Goal: Check status: Check status

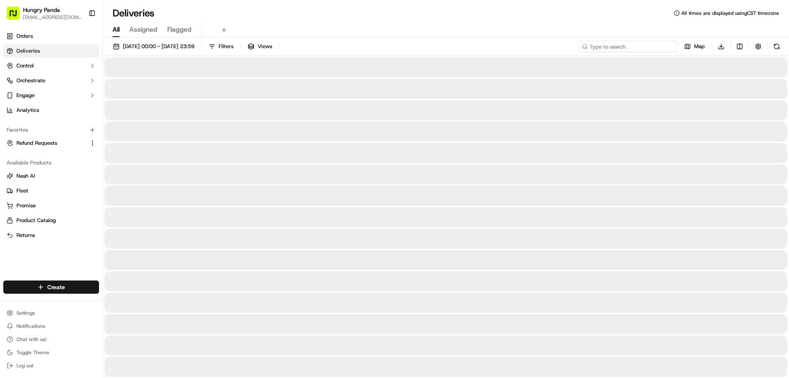
click at [642, 45] on input at bounding box center [627, 47] width 99 height 12
paste input "7413586838556746461517"
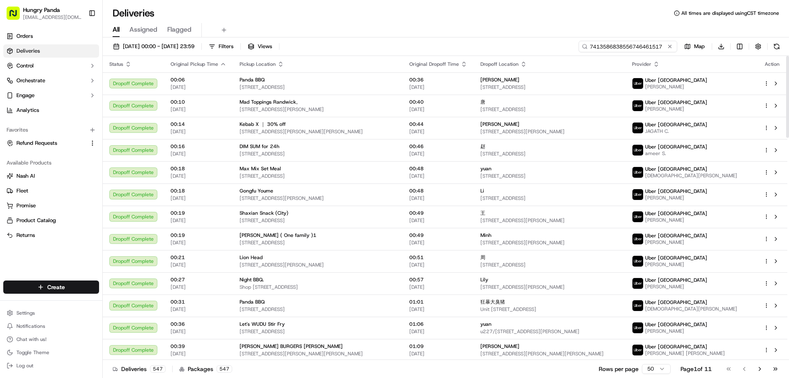
paste input "7413586838556746461517"
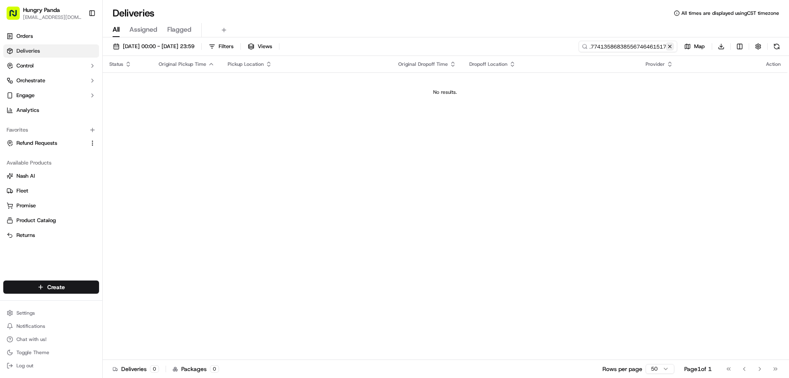
type input "74135868385567464615177413586838556746461517"
click at [669, 46] on button at bounding box center [670, 46] width 8 height 8
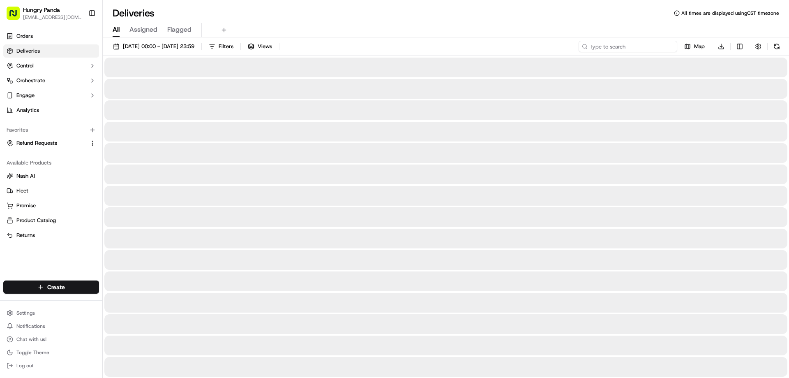
click at [641, 49] on input at bounding box center [627, 47] width 99 height 12
paste input "7413586838556746461517"
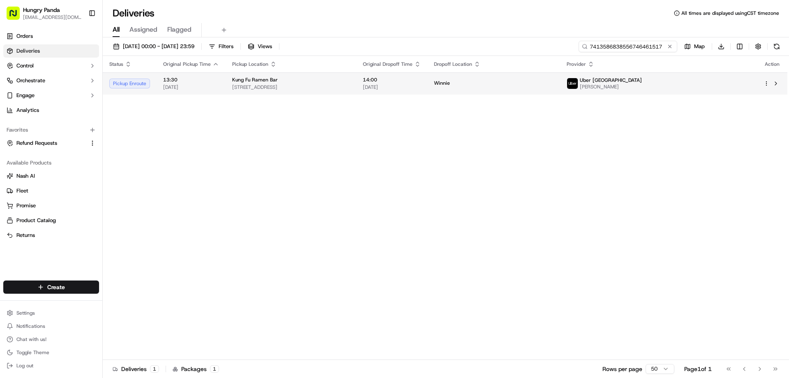
type input "7413586838556746461517"
click at [560, 92] on td "Winnie" at bounding box center [493, 83] width 133 height 22
click at [553, 84] on div "Winnie" at bounding box center [494, 83] width 120 height 7
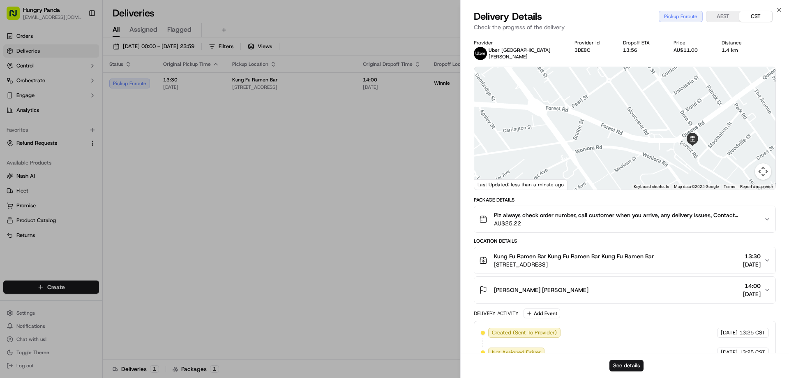
drag, startPoint x: 713, startPoint y: 159, endPoint x: 673, endPoint y: 146, distance: 42.2
click at [673, 146] on div at bounding box center [624, 128] width 301 height 122
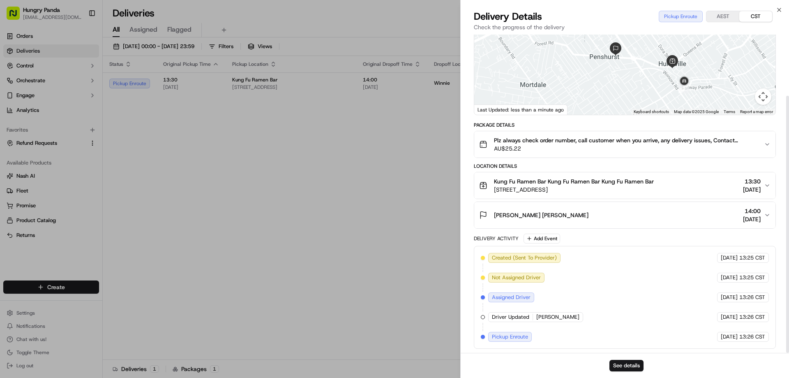
scroll to position [76, 0]
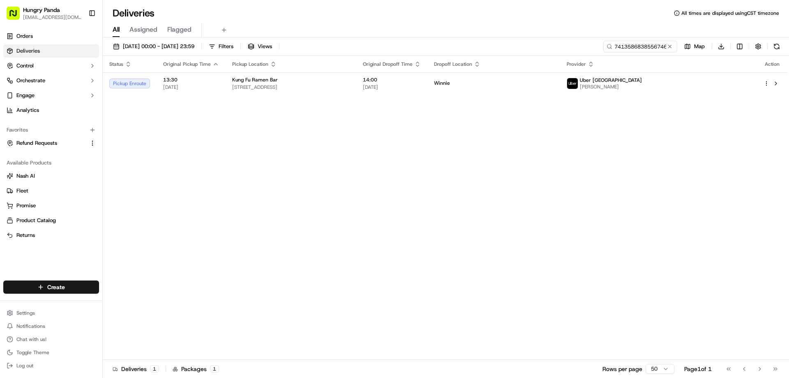
click at [616, 96] on div "Status Original Pickup Time Pickup Location Original Dropoff Time Dropoff Locat…" at bounding box center [445, 208] width 684 height 304
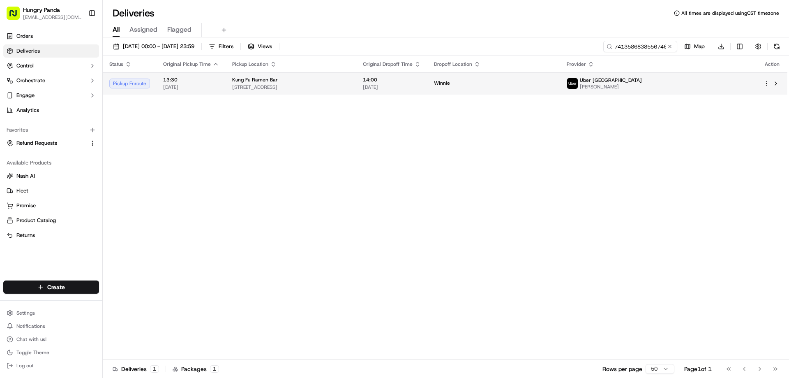
click at [553, 87] on div "Winnie" at bounding box center [494, 83] width 120 height 7
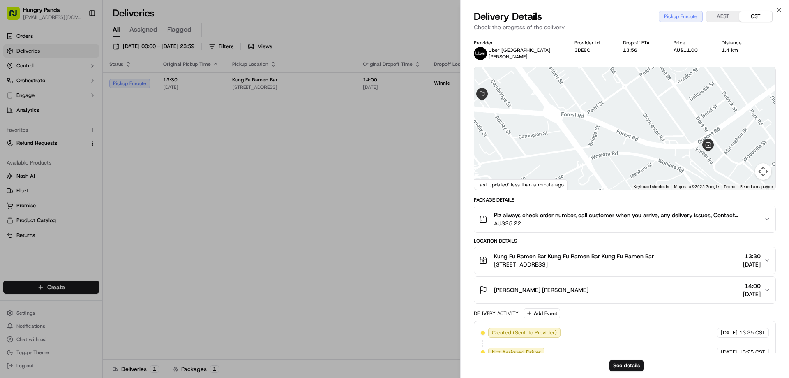
drag, startPoint x: 708, startPoint y: 131, endPoint x: 684, endPoint y: 129, distance: 24.3
click at [684, 129] on div at bounding box center [624, 128] width 301 height 122
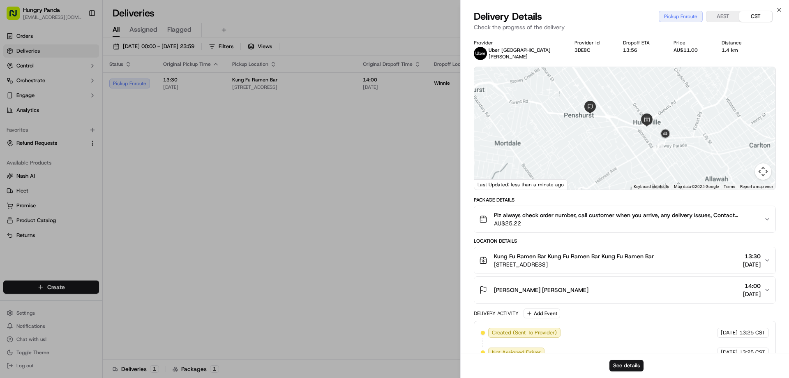
drag, startPoint x: 631, startPoint y: 133, endPoint x: 626, endPoint y: 132, distance: 4.6
click at [626, 132] on div at bounding box center [624, 128] width 301 height 122
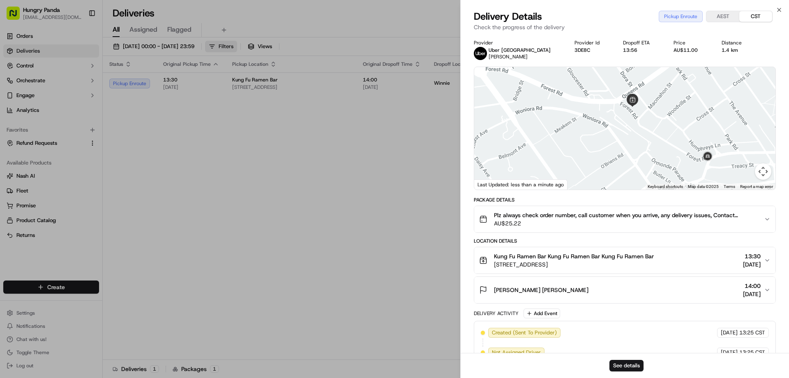
drag, startPoint x: 323, startPoint y: 137, endPoint x: 239, endPoint y: 43, distance: 126.9
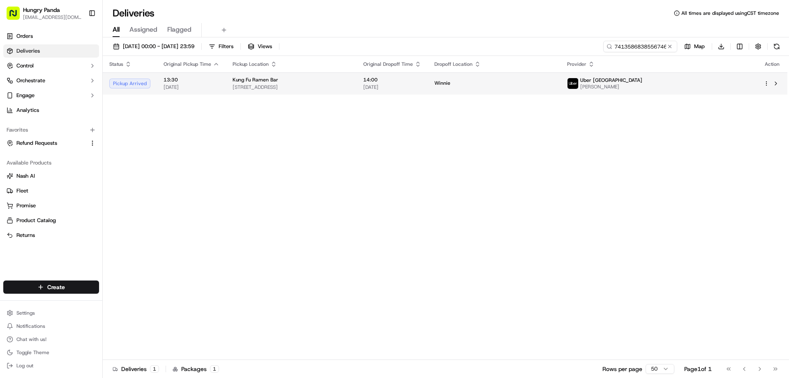
drag, startPoint x: 348, startPoint y: 83, endPoint x: 359, endPoint y: 84, distance: 12.0
click at [350, 83] on div "Kung Fu Ramen Bar [STREET_ADDRESS]" at bounding box center [291, 83] width 117 height 14
click at [350, 78] on div "Kung Fu Ramen Bar" at bounding box center [291, 79] width 117 height 7
click at [560, 88] on td "Winnie" at bounding box center [494, 83] width 133 height 22
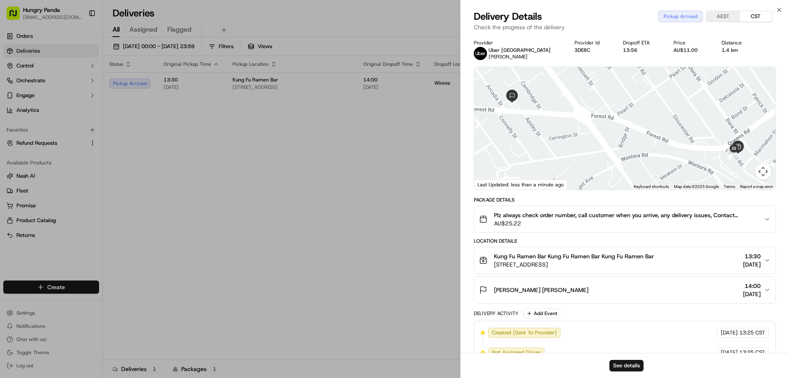
click at [771, 218] on button "Plz always check order number, call customer when you arrive, any delivery issu…" at bounding box center [624, 219] width 301 height 26
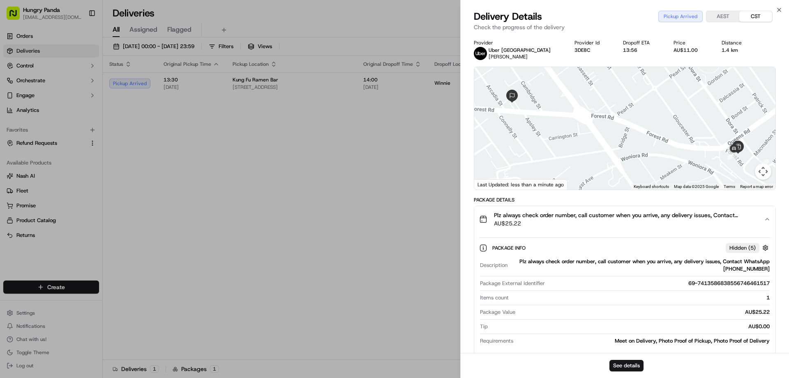
click at [771, 218] on button "Plz always check order number, call customer when you arrive, any delivery issu…" at bounding box center [624, 219] width 301 height 26
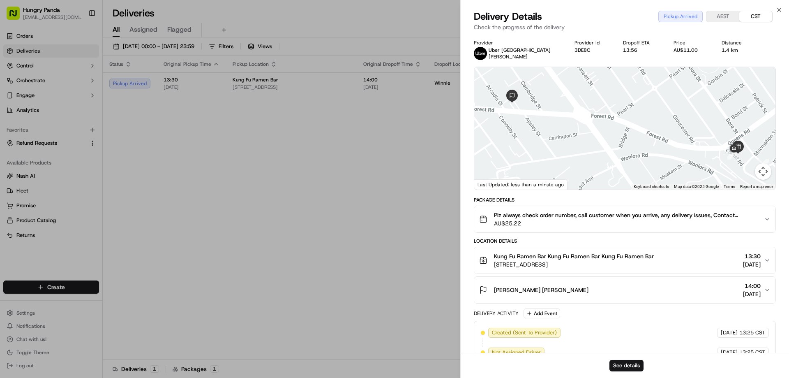
drag, startPoint x: 307, startPoint y: 175, endPoint x: 211, endPoint y: 24, distance: 178.3
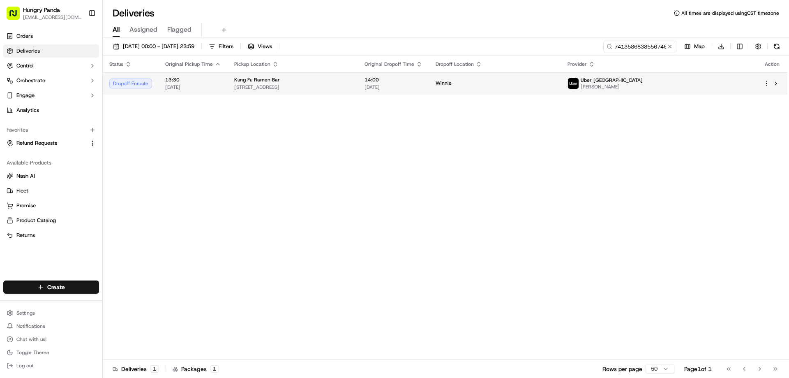
click at [554, 84] on div "Winnie" at bounding box center [494, 83] width 119 height 7
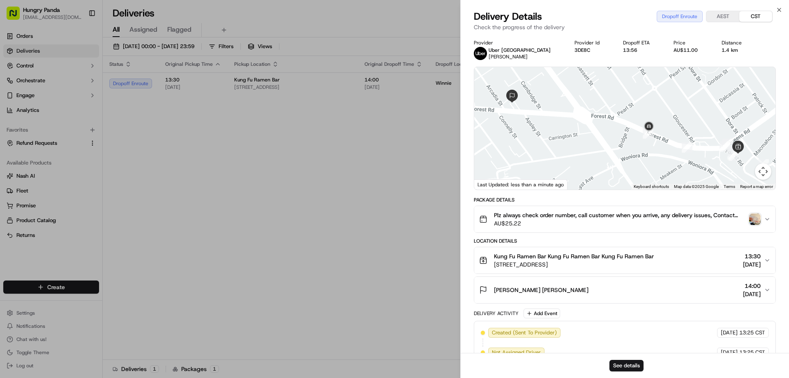
click at [751, 218] on img "button" at bounding box center [755, 219] width 12 height 12
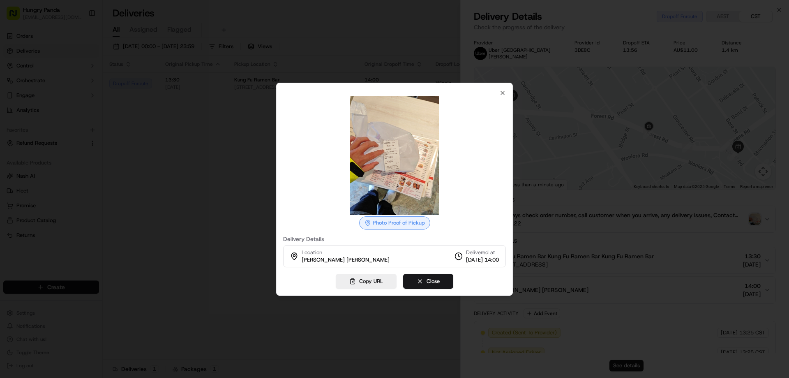
click at [392, 148] on img at bounding box center [394, 155] width 118 height 118
click at [502, 90] on icon "button" at bounding box center [502, 93] width 7 height 7
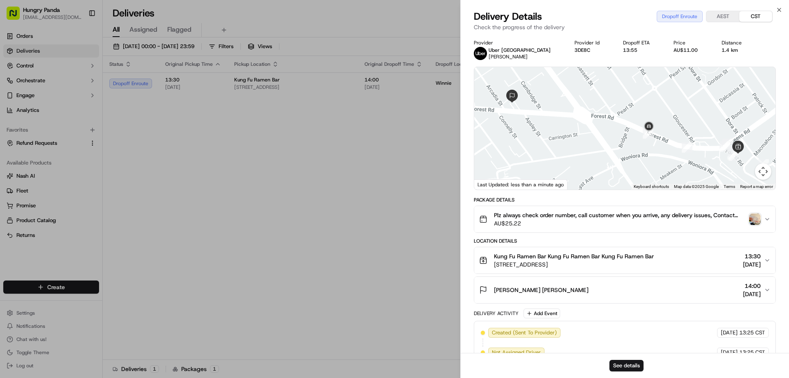
click at [746, 221] on div "Plz always check order number, call customer when you arrive, any delivery issu…" at bounding box center [621, 219] width 285 height 16
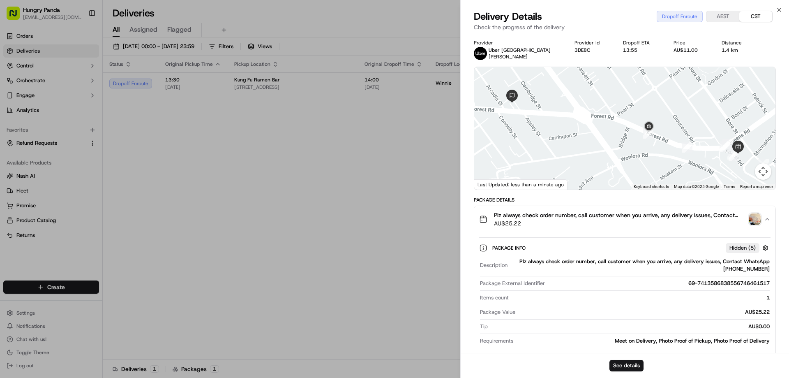
click at [754, 215] on img "button" at bounding box center [755, 219] width 12 height 12
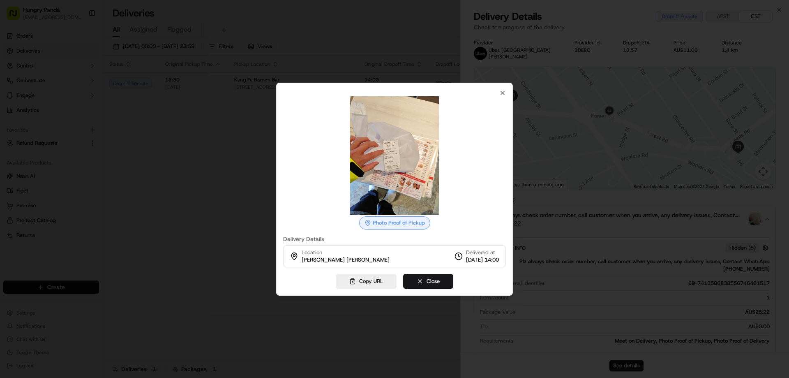
click at [140, 151] on div at bounding box center [394, 189] width 789 height 378
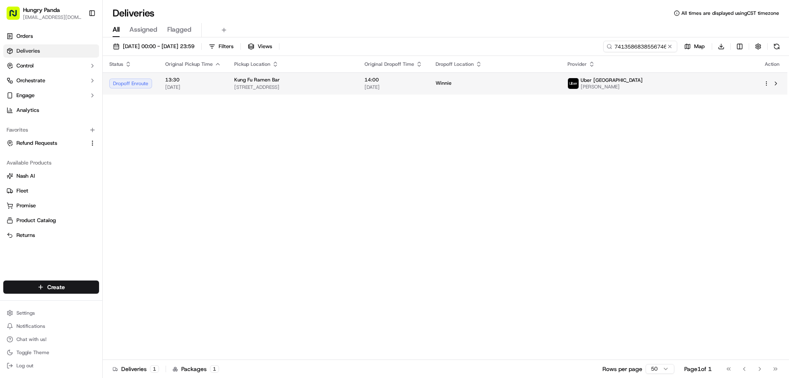
click at [561, 80] on td "Winnie" at bounding box center [495, 83] width 132 height 22
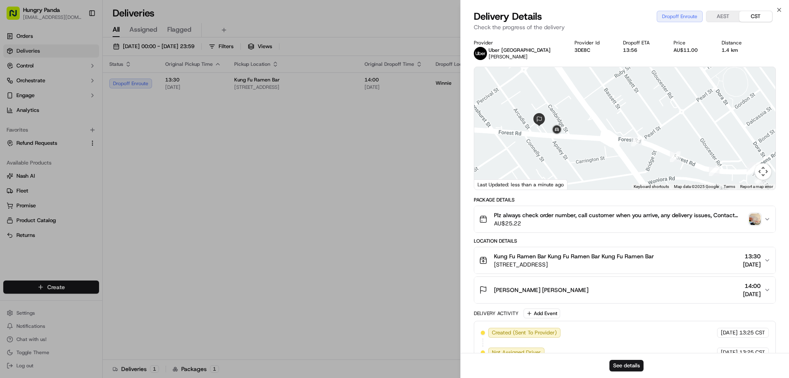
drag, startPoint x: 534, startPoint y: 112, endPoint x: 572, endPoint y: 142, distance: 47.9
click at [572, 142] on div at bounding box center [624, 128] width 301 height 122
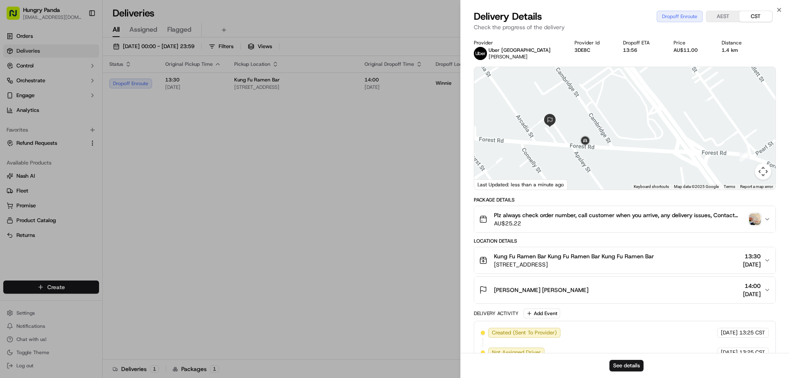
drag, startPoint x: 572, startPoint y: 142, endPoint x: 598, endPoint y: 147, distance: 26.5
click at [598, 147] on div at bounding box center [624, 128] width 301 height 122
drag, startPoint x: 347, startPoint y: 202, endPoint x: 380, endPoint y: 166, distance: 49.4
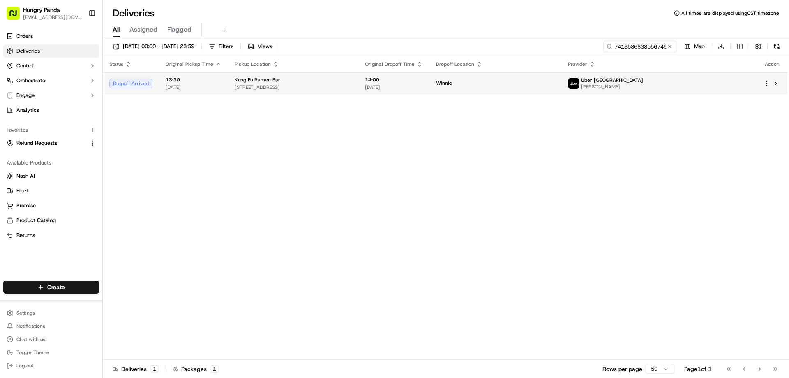
click at [555, 82] on div "Winnie" at bounding box center [495, 83] width 119 height 7
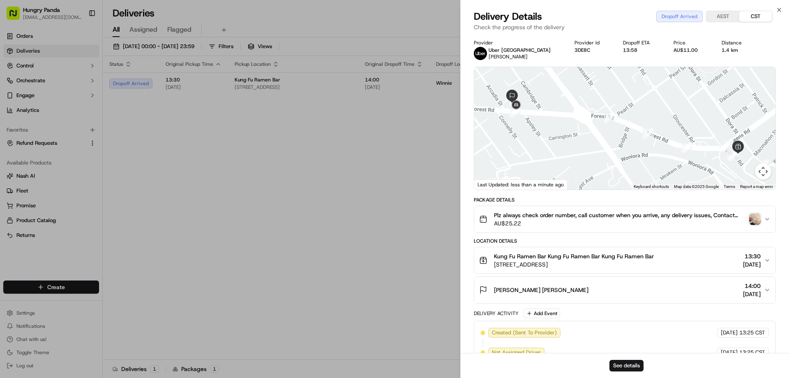
click at [753, 219] on img "button" at bounding box center [755, 219] width 12 height 12
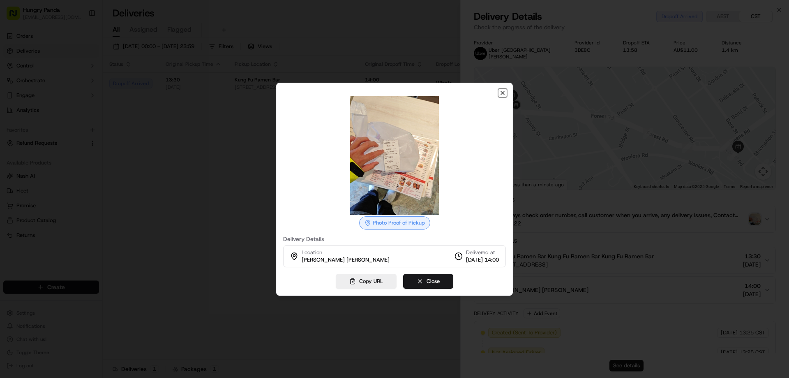
click at [501, 90] on icon "button" at bounding box center [502, 93] width 7 height 7
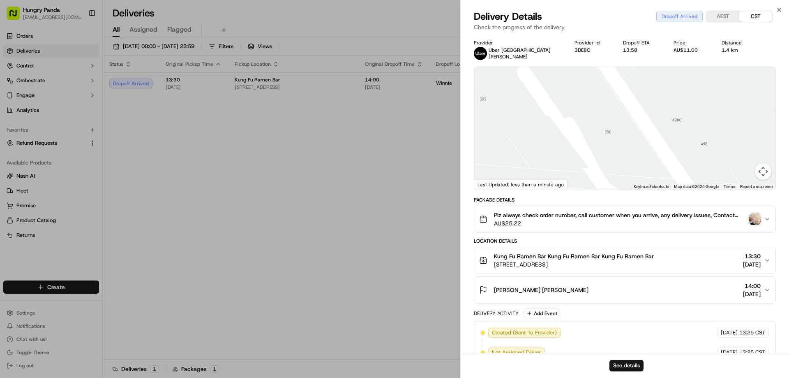
drag, startPoint x: 535, startPoint y: 138, endPoint x: 540, endPoint y: 158, distance: 20.7
click at [540, 158] on div at bounding box center [624, 128] width 301 height 122
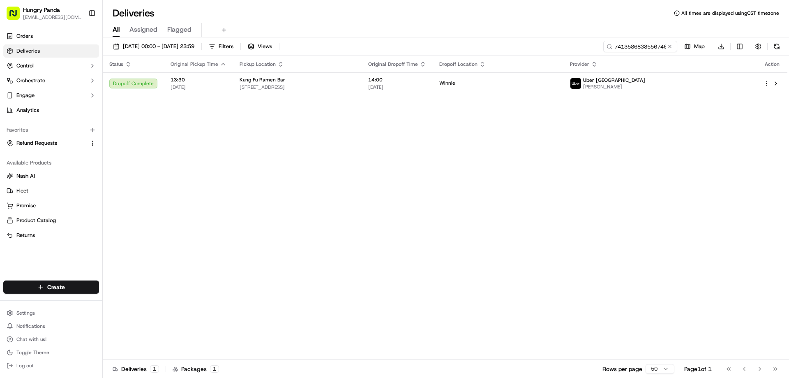
click at [589, 94] on div "Status Original Pickup Time Pickup Location Original Dropoff Time Dropoff Locat…" at bounding box center [445, 208] width 684 height 304
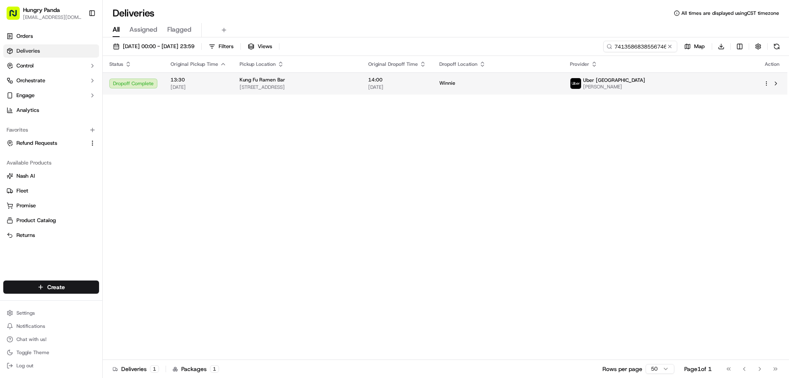
click at [563, 93] on td "Winnie" at bounding box center [498, 83] width 131 height 22
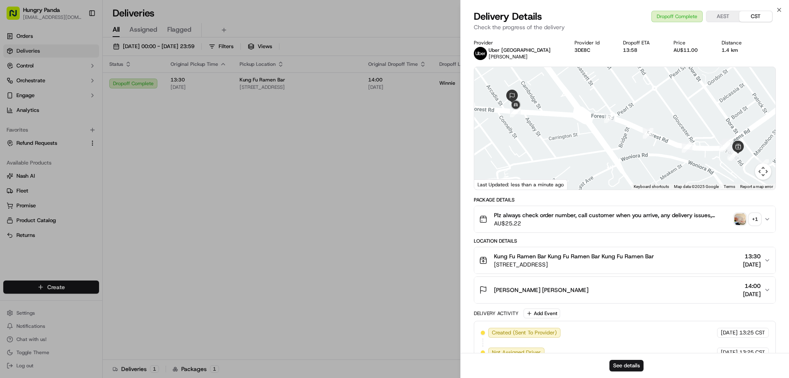
click at [743, 218] on img "button" at bounding box center [740, 219] width 12 height 12
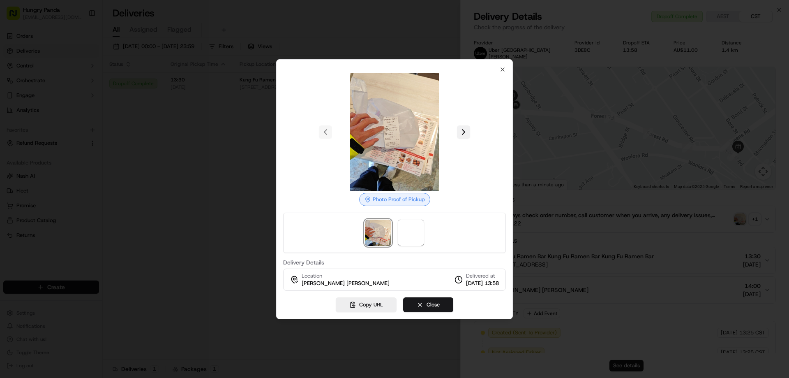
click at [458, 134] on button at bounding box center [463, 131] width 13 height 13
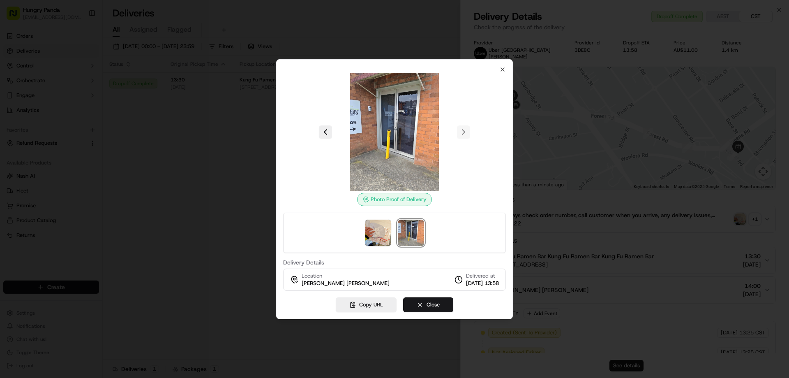
click at [216, 187] on div at bounding box center [394, 189] width 789 height 378
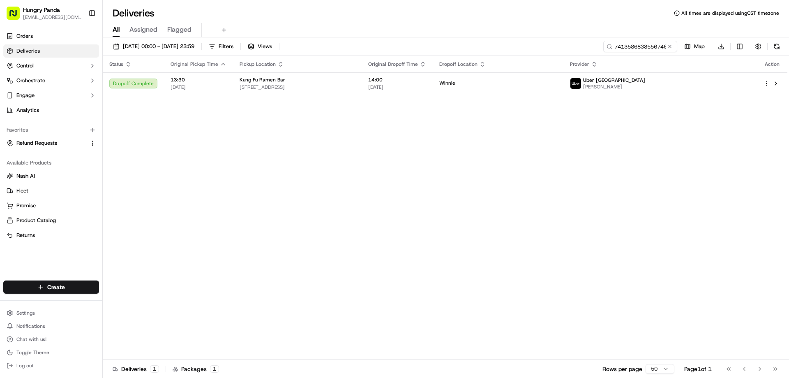
drag, startPoint x: 382, startPoint y: 225, endPoint x: 390, endPoint y: 211, distance: 16.0
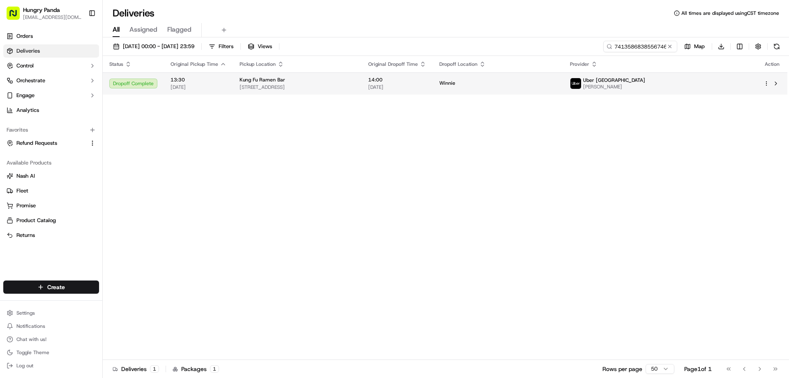
click at [557, 84] on div "Winnie" at bounding box center [497, 83] width 117 height 7
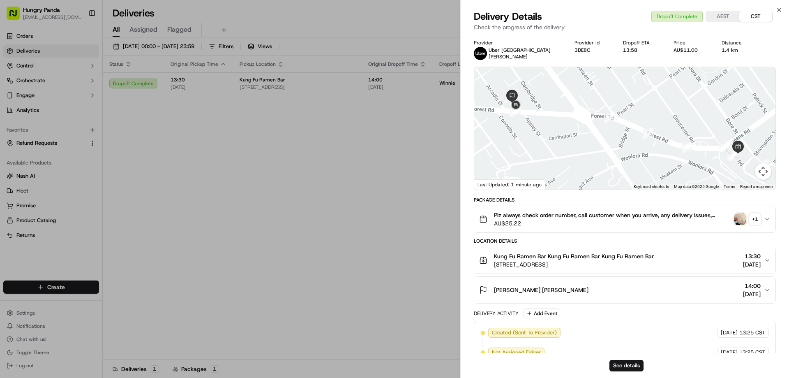
click at [736, 212] on div "Plz always check order number, call customer when you arrive, any delivery issu…" at bounding box center [621, 219] width 285 height 16
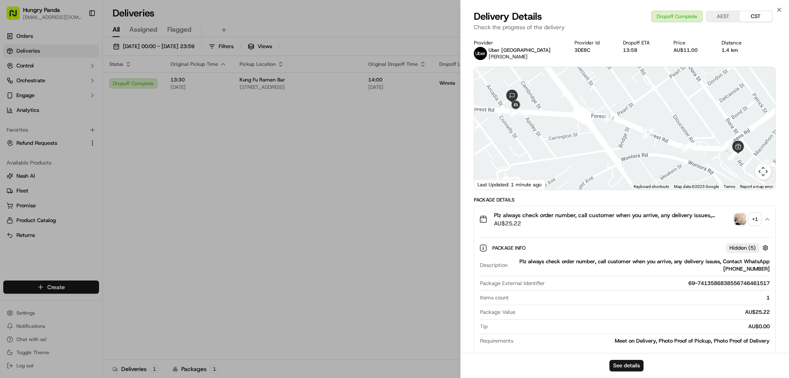
click at [742, 213] on img "button" at bounding box center [740, 219] width 12 height 12
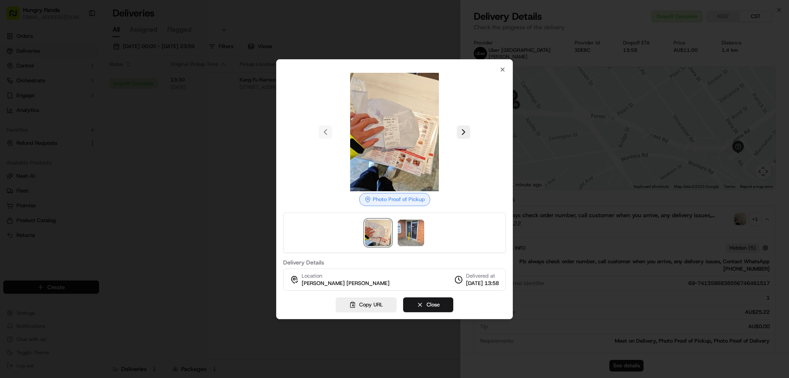
click at [452, 125] on img at bounding box center [394, 132] width 118 height 118
click at [458, 127] on button at bounding box center [463, 131] width 13 height 13
click at [199, 210] on div at bounding box center [394, 189] width 789 height 378
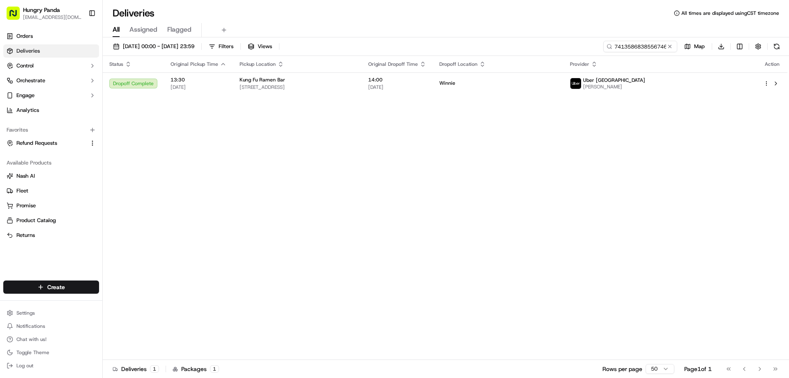
drag, startPoint x: 389, startPoint y: 202, endPoint x: 545, endPoint y: 122, distance: 175.1
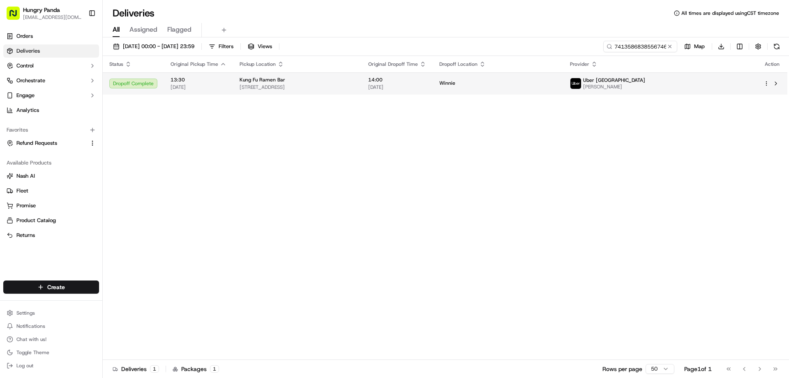
click at [557, 86] on div "Winnie" at bounding box center [497, 83] width 117 height 7
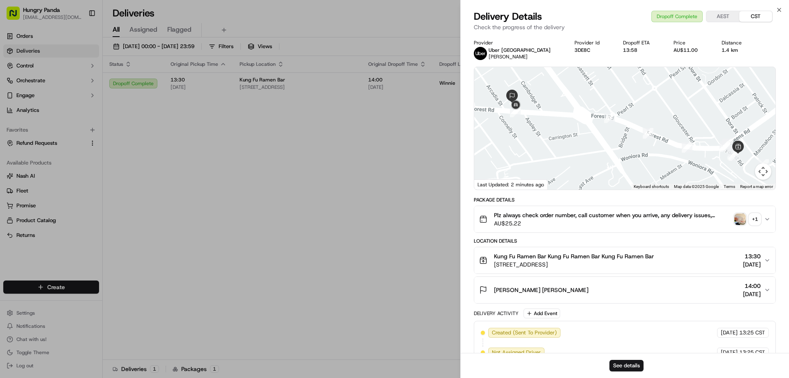
click at [739, 220] on img "button" at bounding box center [740, 219] width 12 height 12
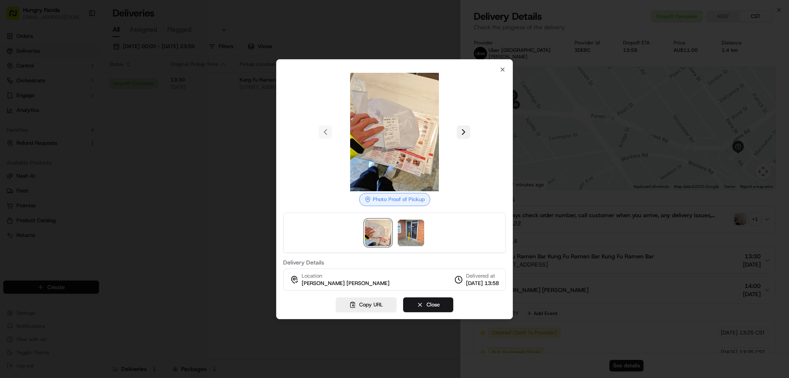
click at [465, 127] on button at bounding box center [463, 131] width 13 height 13
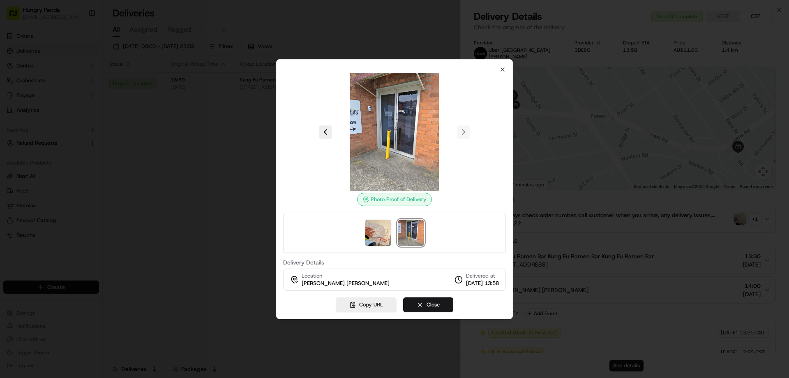
click at [365, 123] on img at bounding box center [394, 132] width 118 height 118
click at [506, 65] on div "Photo Proof of Delivery Delivery Details Location Winnie [PERSON_NAME] Delivere…" at bounding box center [394, 189] width 237 height 260
click at [502, 68] on icon "button" at bounding box center [502, 69] width 3 height 3
